Goal: Task Accomplishment & Management: Manage account settings

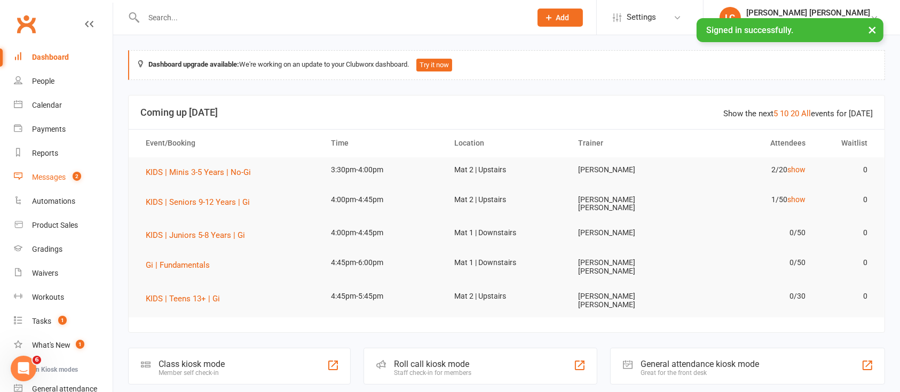
click at [63, 174] on div "Messages" at bounding box center [49, 177] width 34 height 9
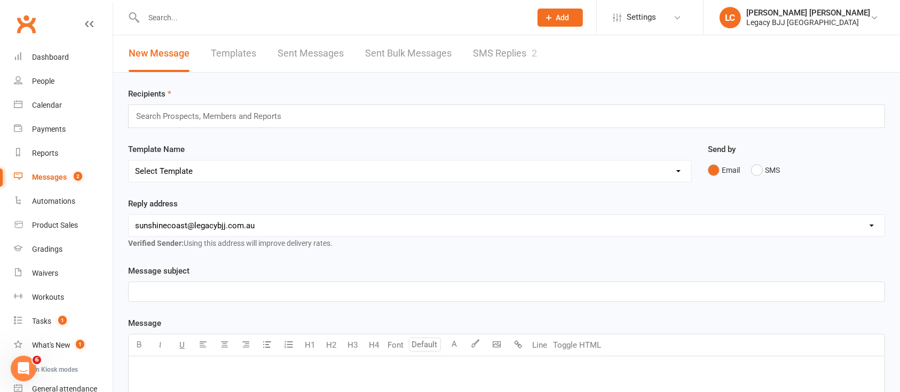
click at [502, 47] on link "SMS Replies 2" at bounding box center [505, 53] width 64 height 37
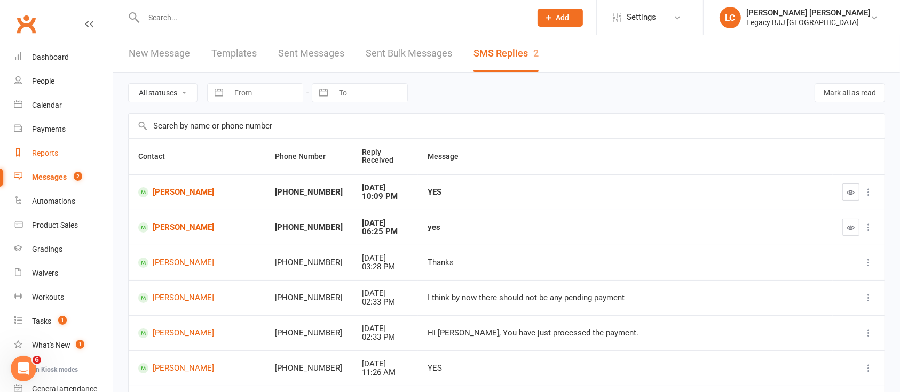
click at [44, 149] on div "Reports" at bounding box center [45, 153] width 26 height 9
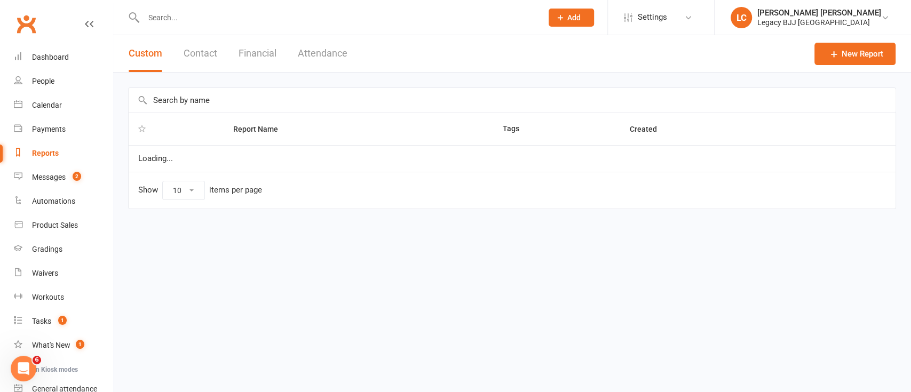
select select "100"
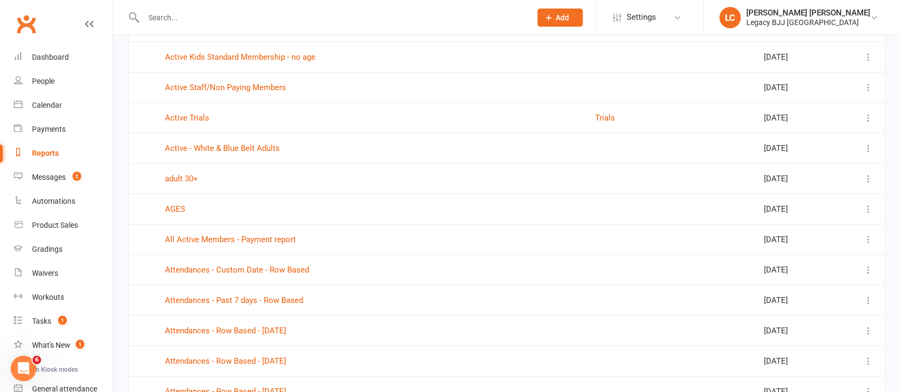
scroll to position [476, 0]
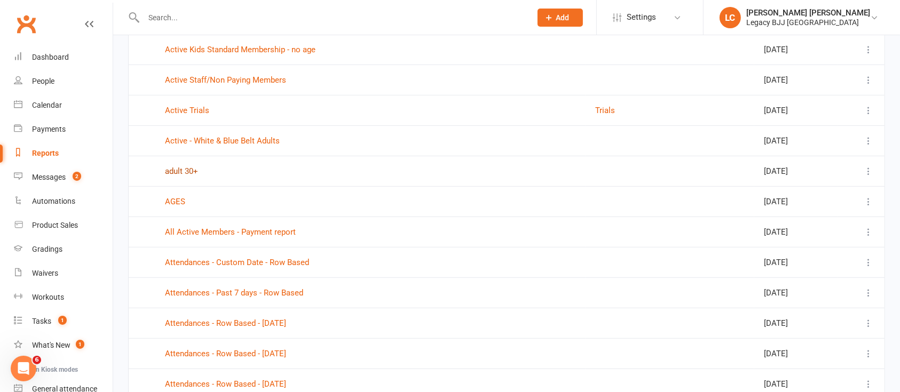
click at [188, 171] on link "adult 30+" at bounding box center [181, 172] width 33 height 10
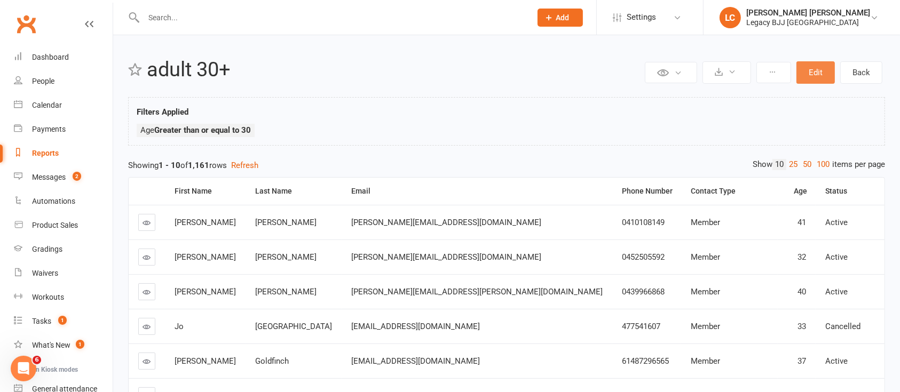
click at [820, 73] on button "Edit" at bounding box center [816, 72] width 38 height 22
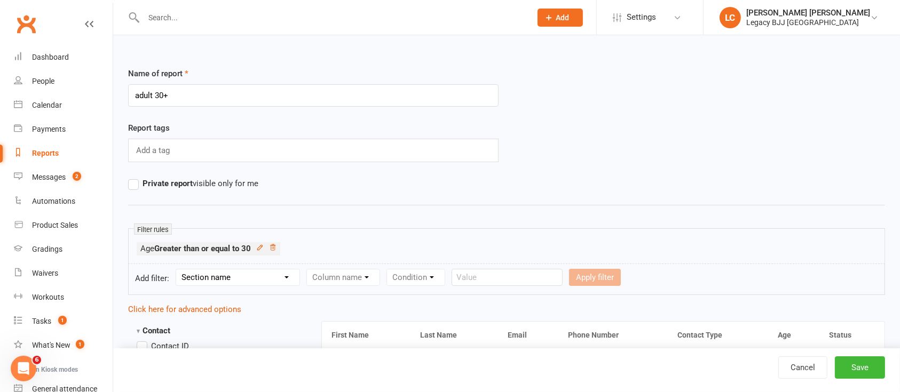
click at [179, 99] on input "adult 30+" at bounding box center [313, 95] width 371 height 22
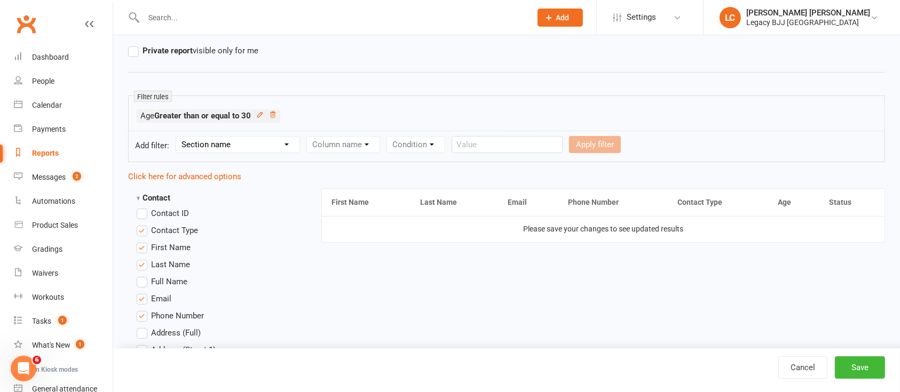
scroll to position [137, 0]
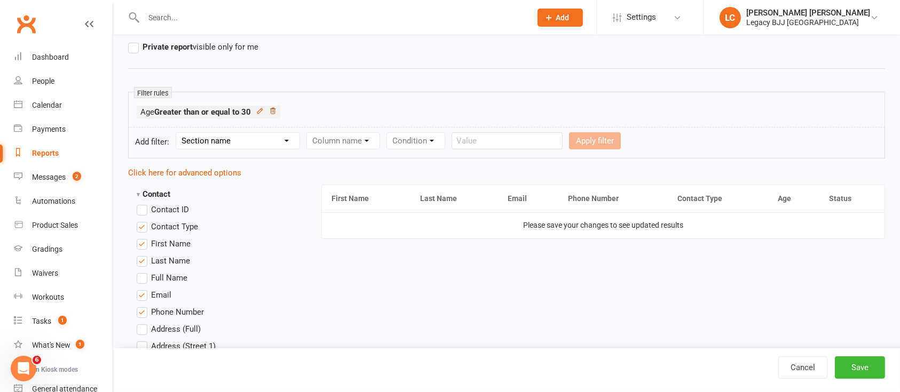
type input "primary fb ad"
click at [274, 110] on icon at bounding box center [272, 110] width 7 height 7
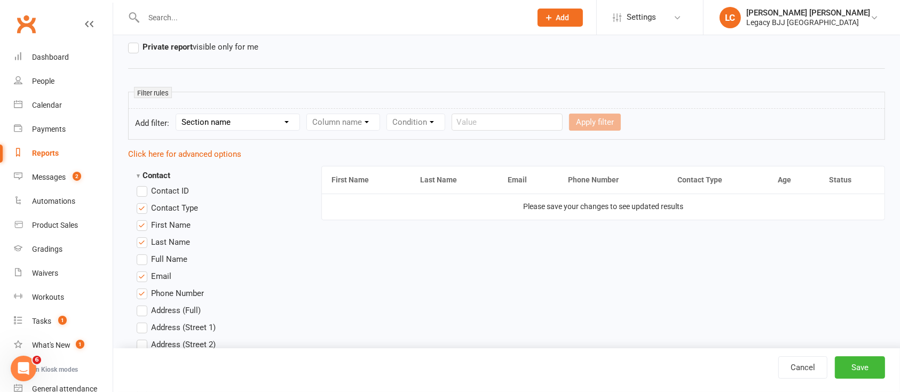
click at [280, 126] on select "Section name Contact Attendance Aggregate Payment Booking Waitlist Attendees Ca…" at bounding box center [237, 122] width 123 height 16
select select "0"
click at [178, 114] on select "Section name Contact Attendance Aggregate Payment Booking Waitlist Attendees Ca…" at bounding box center [237, 122] width 123 height 16
click at [334, 123] on select "Column name Contact Type First Name Last Name Full Name Email Phone Number Addr…" at bounding box center [434, 122] width 254 height 16
select select "23"
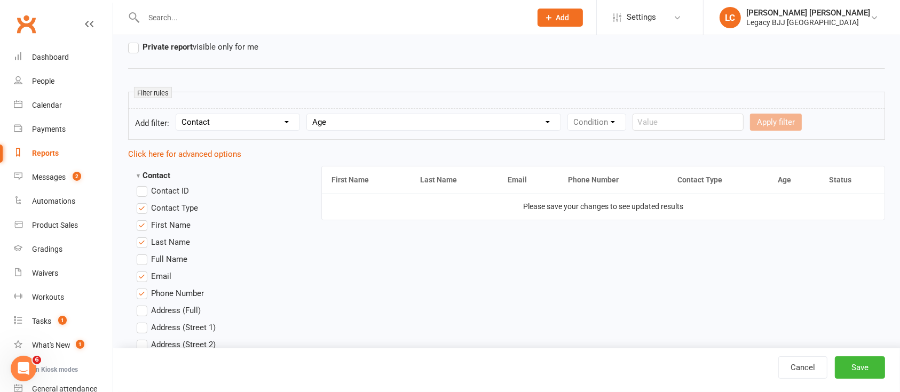
click at [309, 114] on select "Column name Contact Type First Name Last Name Full Name Email Phone Number Addr…" at bounding box center [434, 122] width 254 height 16
click at [609, 121] on select "Condition Is Is not Less than Greater than Less than or equal to Greater than o…" at bounding box center [622, 122] width 108 height 16
select select "5"
click at [570, 114] on select "Condition Is Is not Less than Greater than Less than or equal to Greater than o…" at bounding box center [622, 122] width 108 height 16
click at [705, 127] on input "number" at bounding box center [708, 122] width 51 height 17
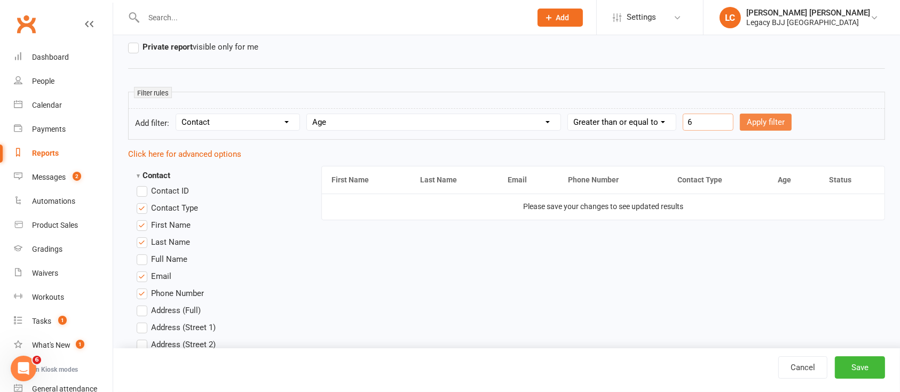
type input "6"
click at [773, 124] on button "Apply filter" at bounding box center [766, 122] width 52 height 17
select select
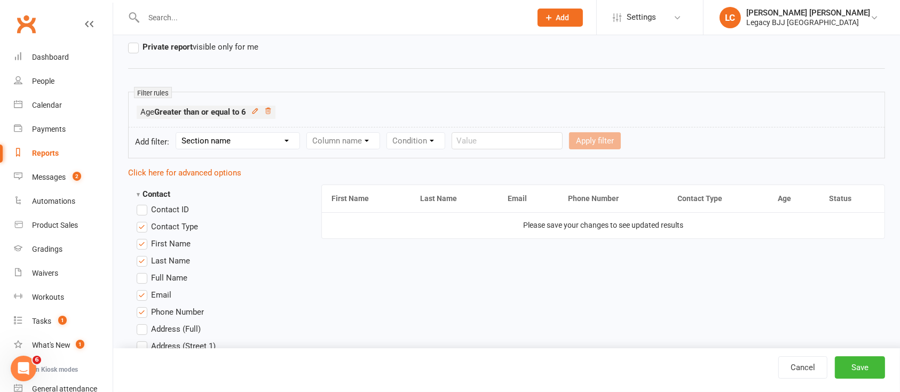
click at [242, 139] on select "Section name Contact Attendance Aggregate Payment Booking Waitlist Attendees Ca…" at bounding box center [237, 141] width 123 height 16
select select "0"
click at [178, 133] on select "Section name Contact Attendance Aggregate Payment Booking Waitlist Attendees Ca…" at bounding box center [237, 141] width 123 height 16
click at [355, 136] on select "Column name Contact Type First Name Last Name Full Name Email Phone Number Addr…" at bounding box center [434, 141] width 254 height 16
select select "23"
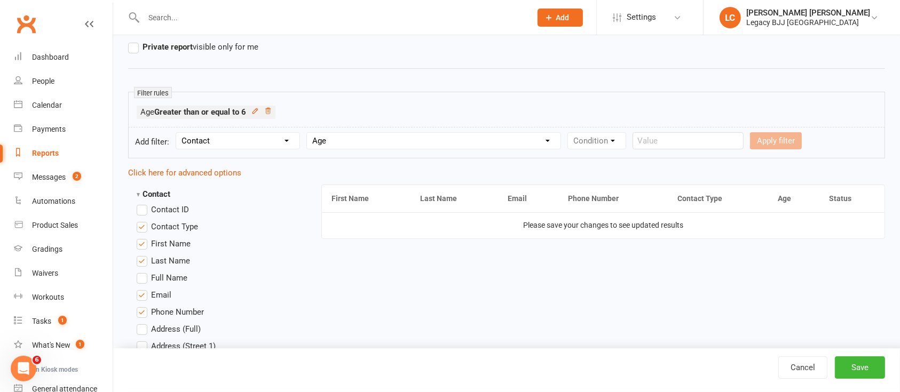
click at [309, 133] on select "Column name Contact Type First Name Last Name Full Name Email Phone Number Addr…" at bounding box center [434, 141] width 254 height 16
click at [627, 134] on select "Condition Is Is not Less than Greater than Less than or equal to Greater than o…" at bounding box center [622, 141] width 108 height 16
select select "4"
click at [570, 133] on select "Condition Is Is not Less than Greater than Less than or equal to Greater than o…" at bounding box center [622, 141] width 108 height 16
click at [703, 137] on input "number" at bounding box center [708, 140] width 51 height 17
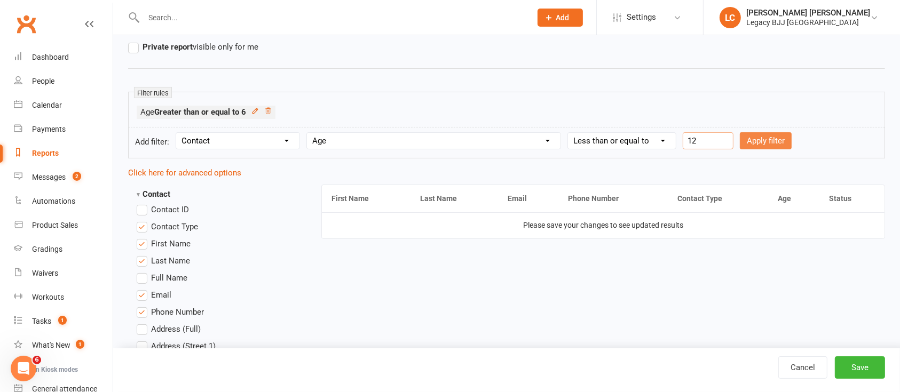
type input "12"
click at [770, 137] on button "Apply filter" at bounding box center [766, 140] width 52 height 17
select select
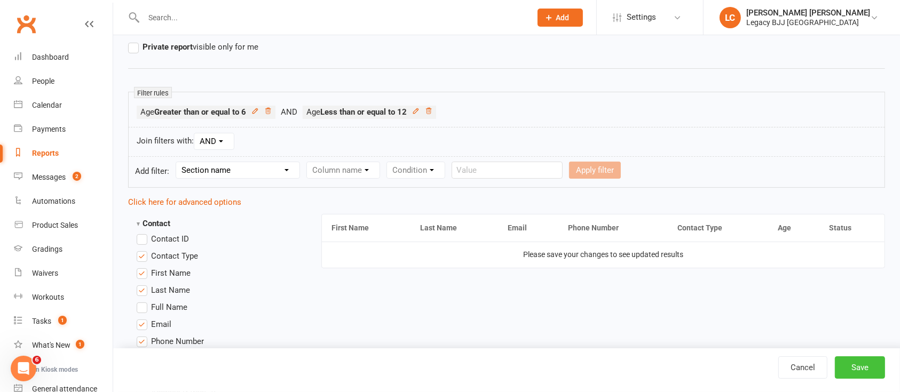
click at [853, 365] on button "Save" at bounding box center [860, 368] width 50 height 22
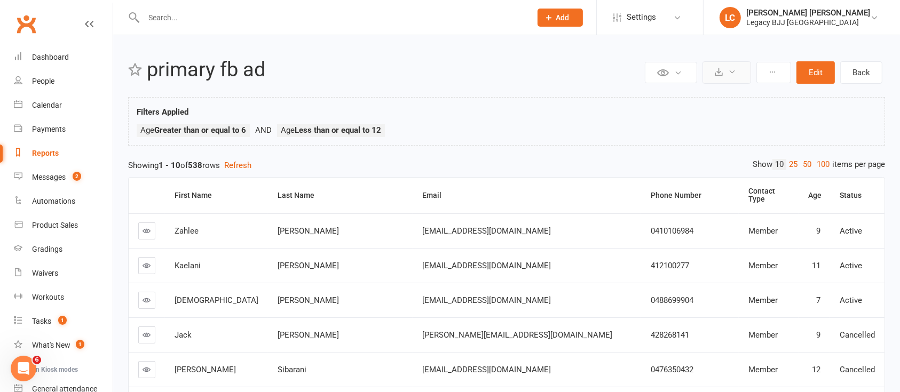
click at [734, 72] on icon at bounding box center [732, 72] width 8 height 8
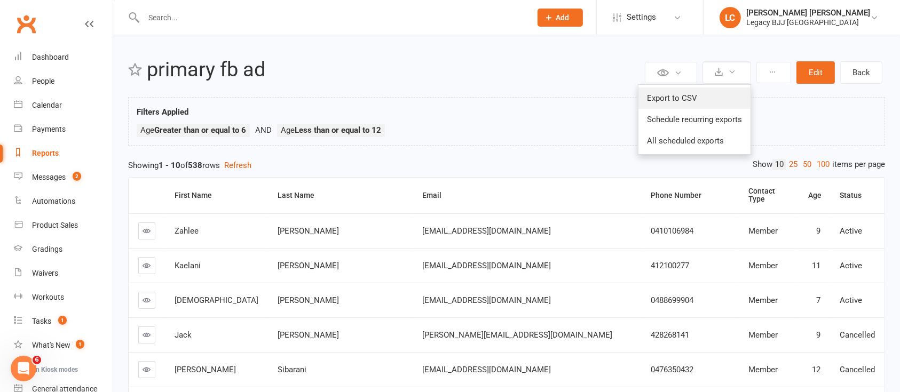
click at [695, 100] on link "Export to CSV" at bounding box center [695, 98] width 112 height 21
